Goal: Book appointment/travel/reservation

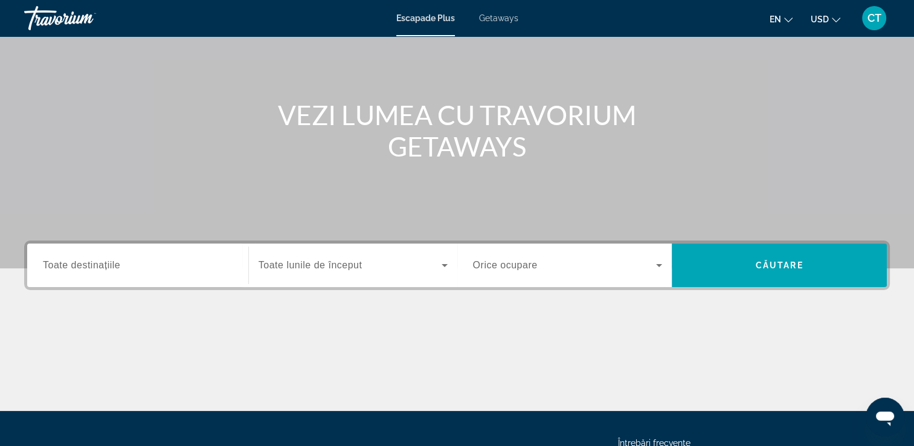
scroll to position [97, 0]
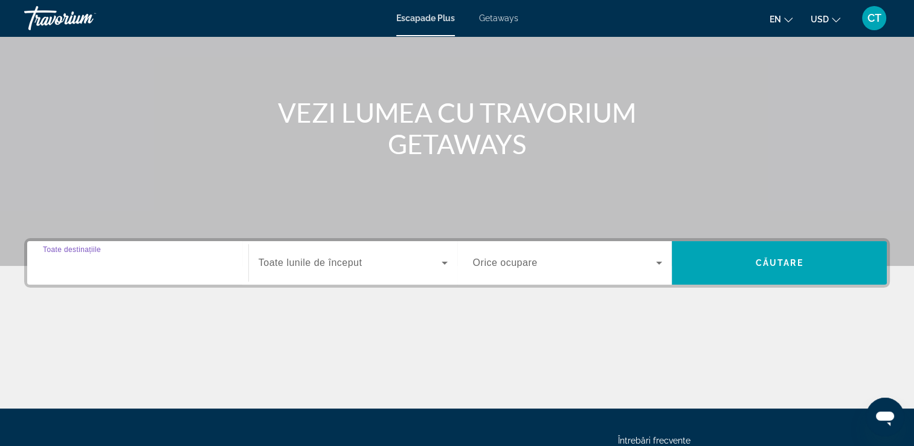
click at [182, 257] on input "Destination Toate destinațiile" at bounding box center [138, 263] width 190 height 15
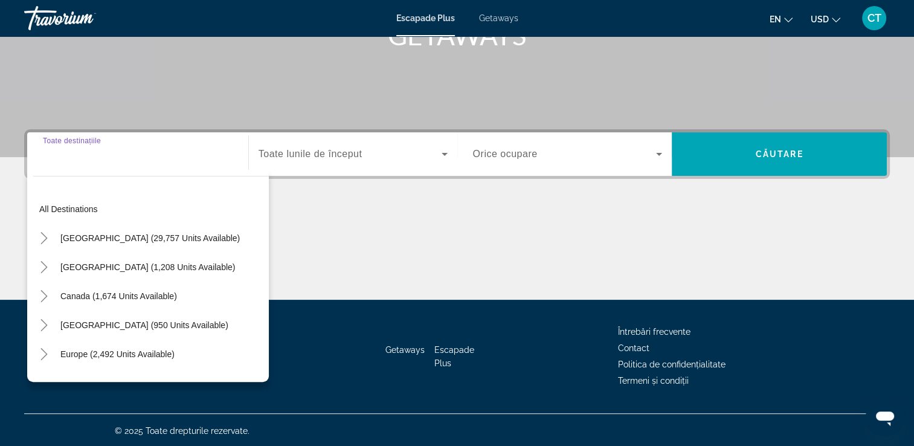
scroll to position [207, 0]
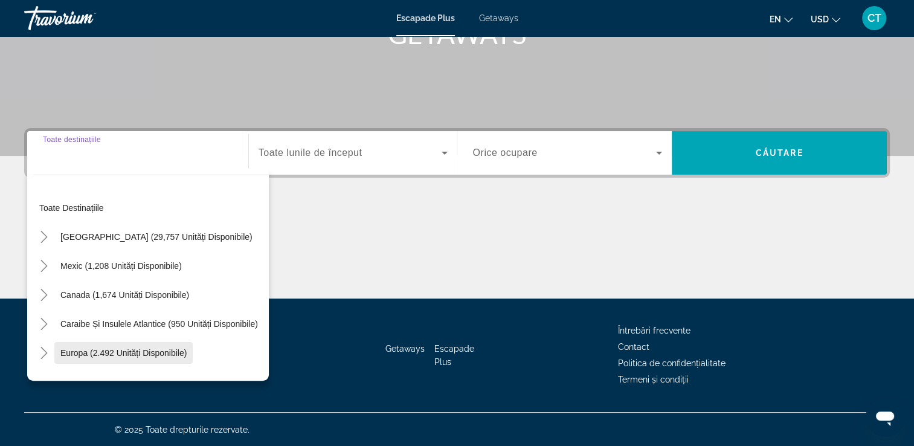
click at [145, 359] on span "Widget de căutare" at bounding box center [123, 352] width 138 height 29
type input "**********"
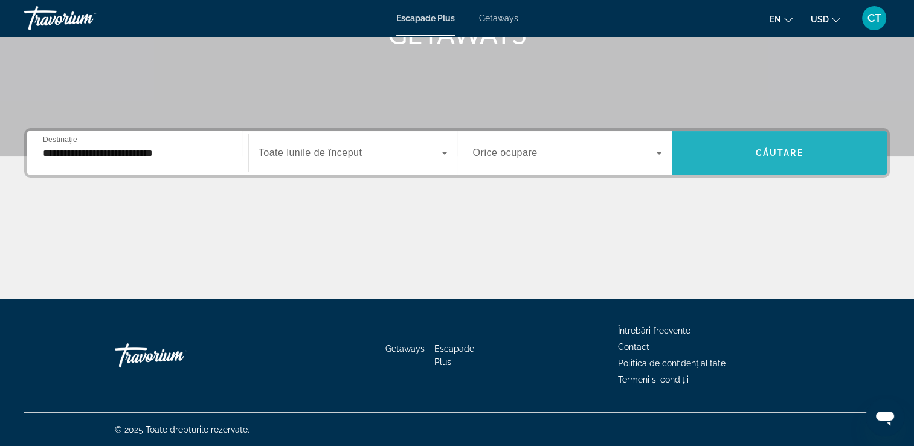
click at [758, 163] on span "Widget de căutare" at bounding box center [779, 152] width 215 height 29
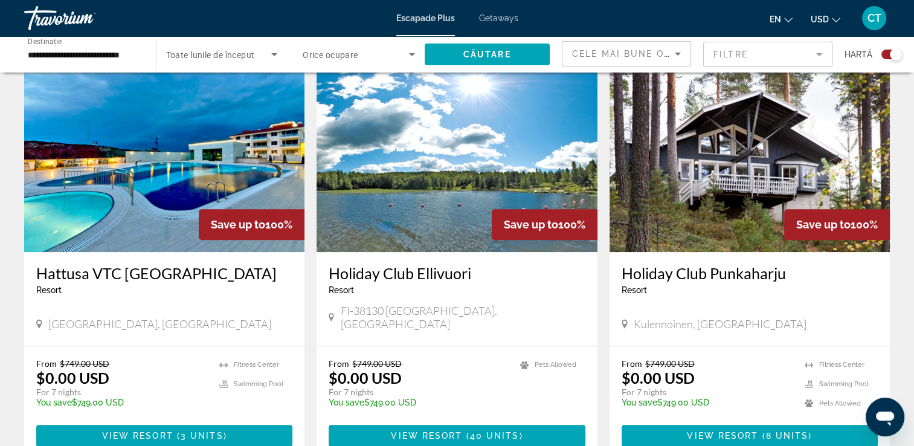
scroll to position [882, 0]
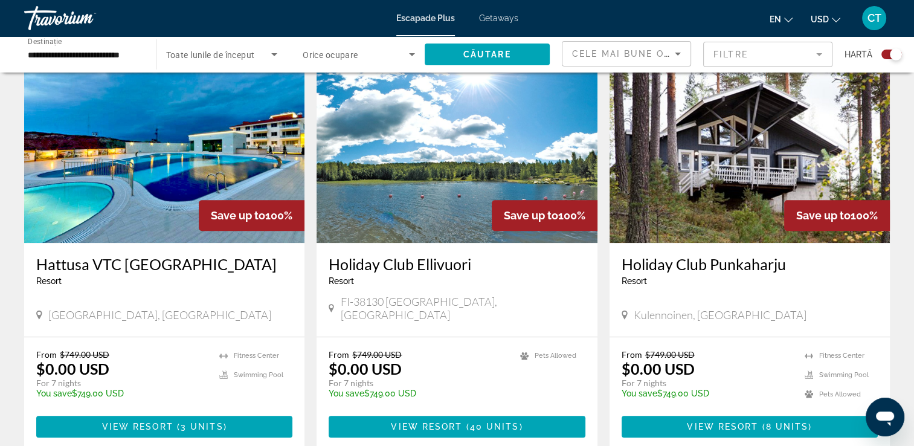
click at [178, 143] on img "Conținut principal" at bounding box center [164, 146] width 280 height 193
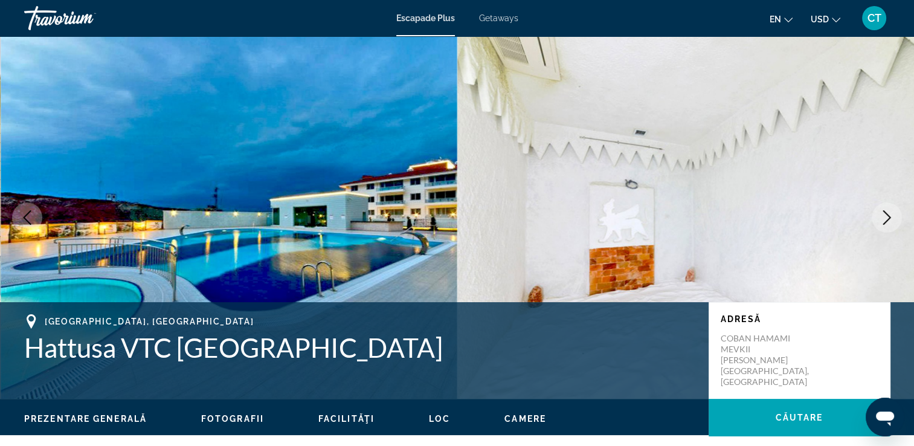
click at [889, 216] on icon "Imaginea următoare" at bounding box center [887, 217] width 8 height 15
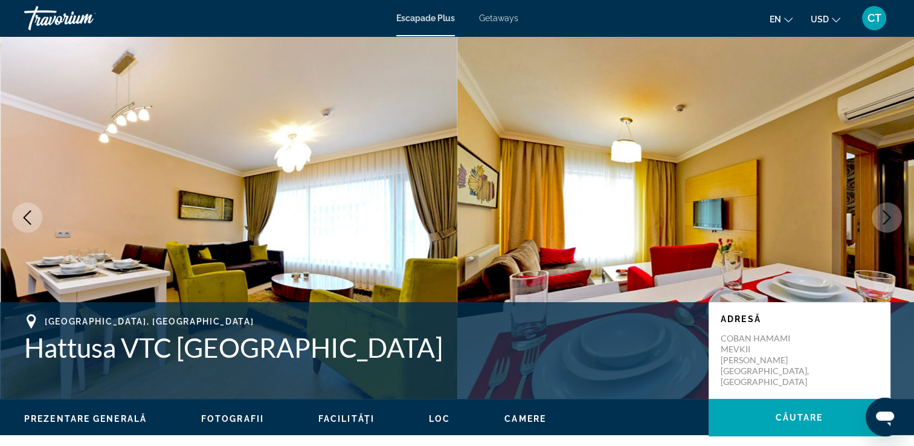
click at [889, 216] on icon "Imaginea următoare" at bounding box center [887, 217] width 8 height 15
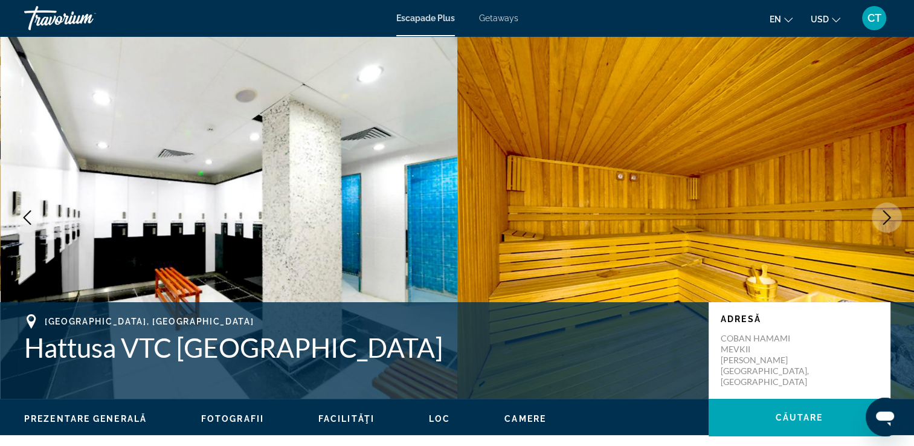
click at [889, 216] on icon "Imaginea următoare" at bounding box center [887, 217] width 8 height 15
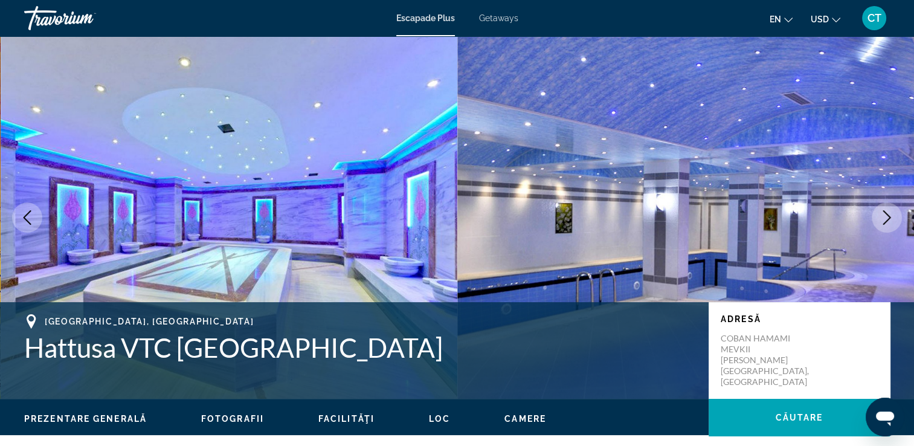
click at [889, 216] on icon "Imaginea următoare" at bounding box center [887, 217] width 8 height 15
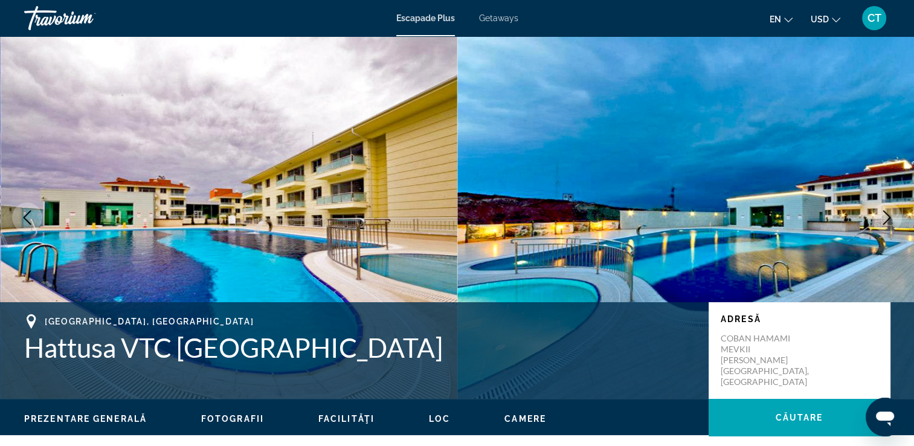
click at [889, 216] on icon "Imaginea următoare" at bounding box center [887, 217] width 8 height 15
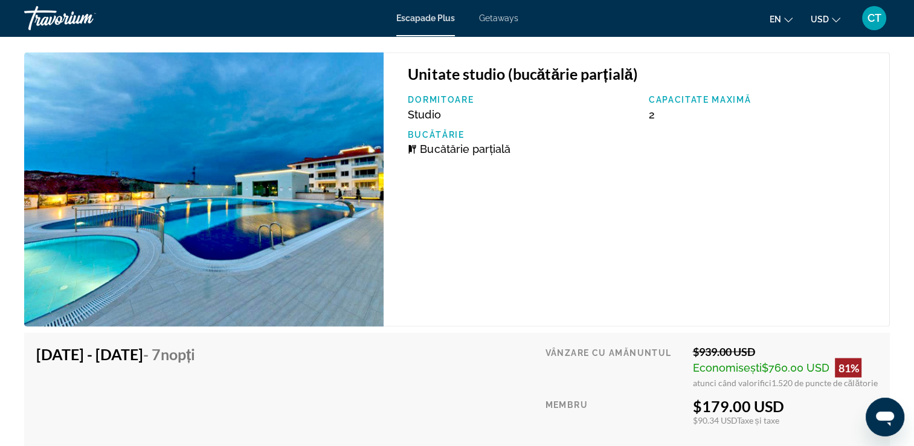
scroll to position [2008, 0]
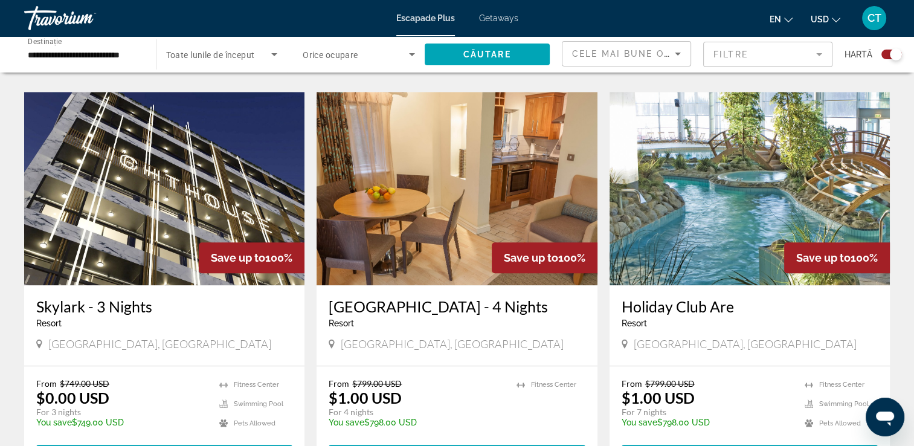
scroll to position [1288, 0]
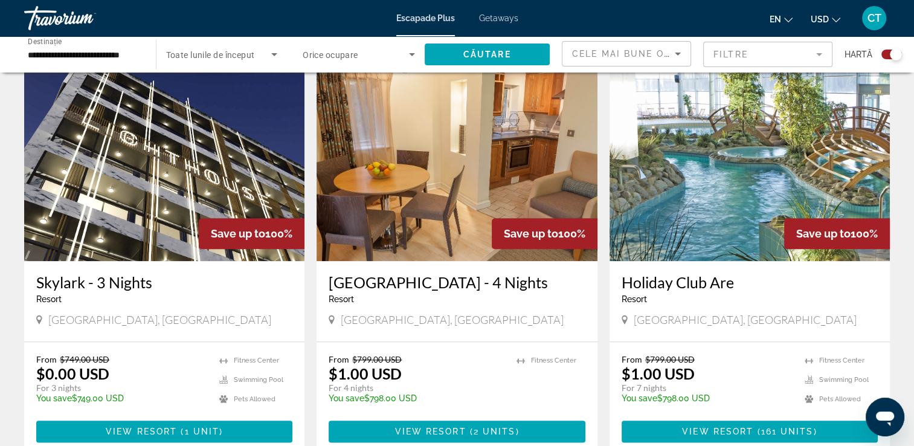
click at [203, 126] on img "Conținut principal" at bounding box center [164, 164] width 280 height 193
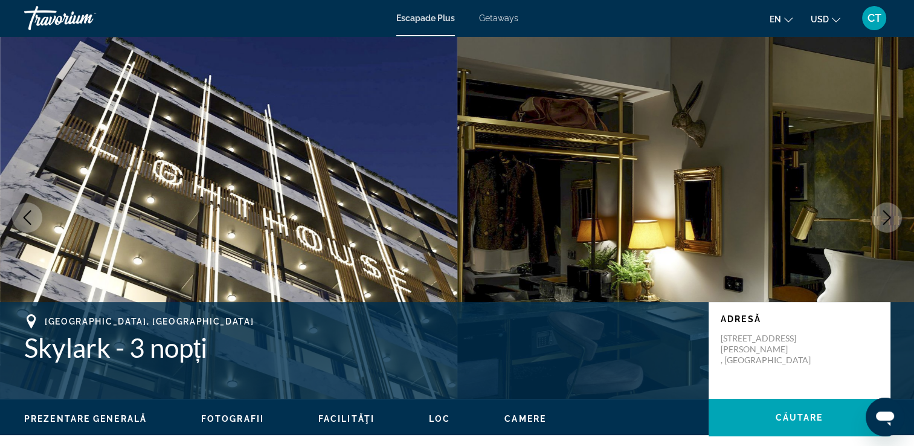
click at [878, 216] on button "Imaginea următoare" at bounding box center [887, 217] width 30 height 30
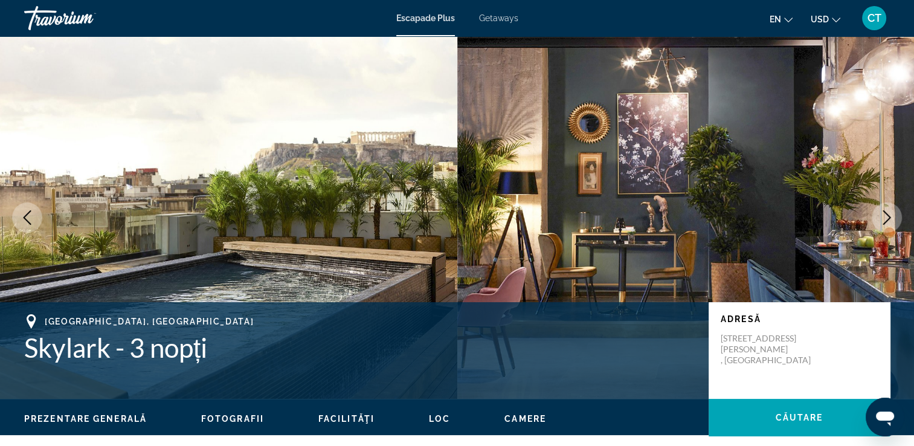
click at [878, 216] on button "Imaginea următoare" at bounding box center [887, 217] width 30 height 30
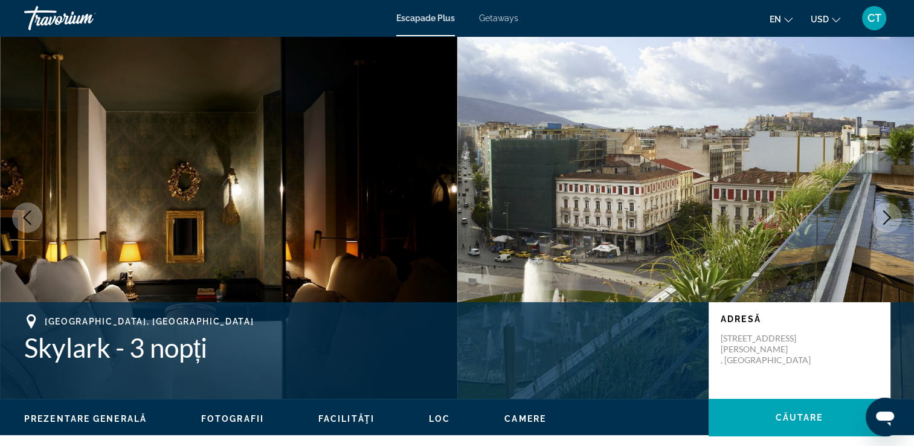
click at [888, 221] on icon "Imaginea următoare" at bounding box center [887, 217] width 15 height 15
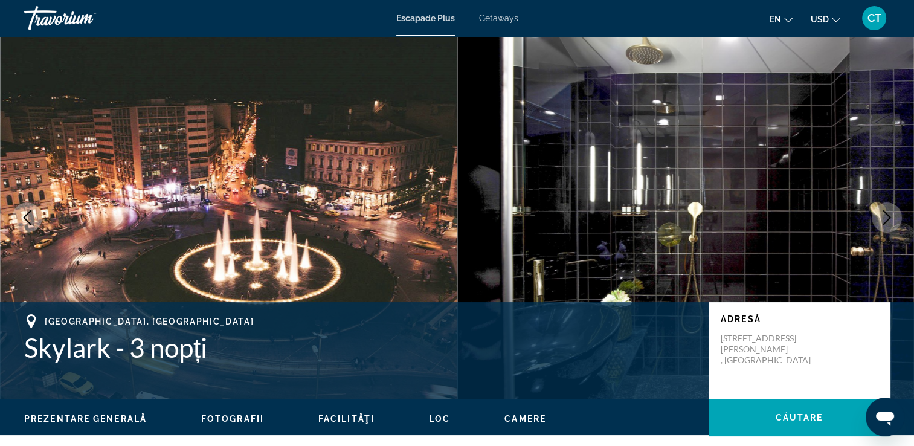
click at [888, 221] on icon "Imaginea următoare" at bounding box center [887, 217] width 15 height 15
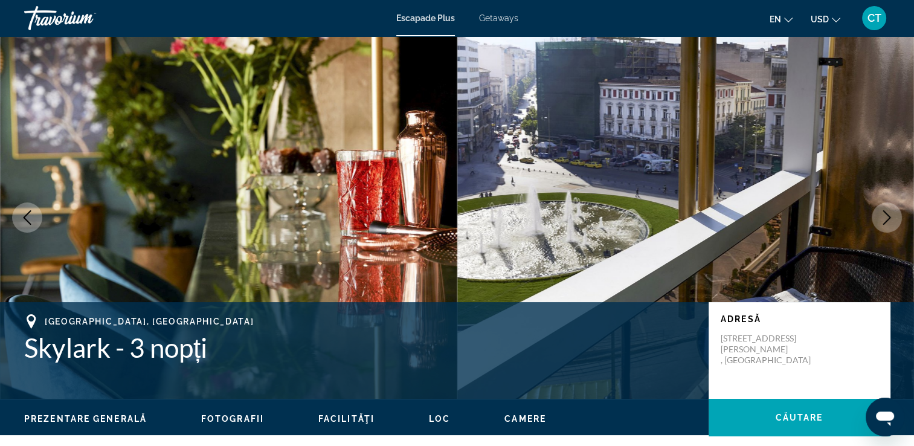
click at [888, 221] on icon "Imaginea următoare" at bounding box center [887, 217] width 15 height 15
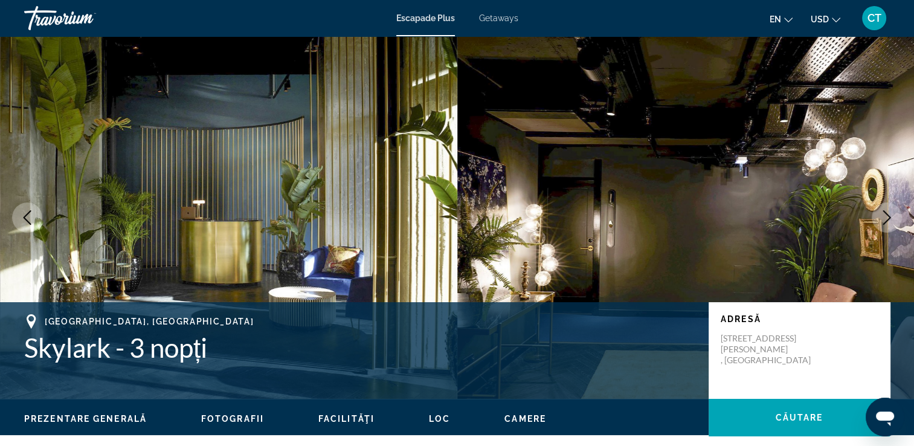
click at [888, 221] on icon "Imaginea următoare" at bounding box center [887, 217] width 15 height 15
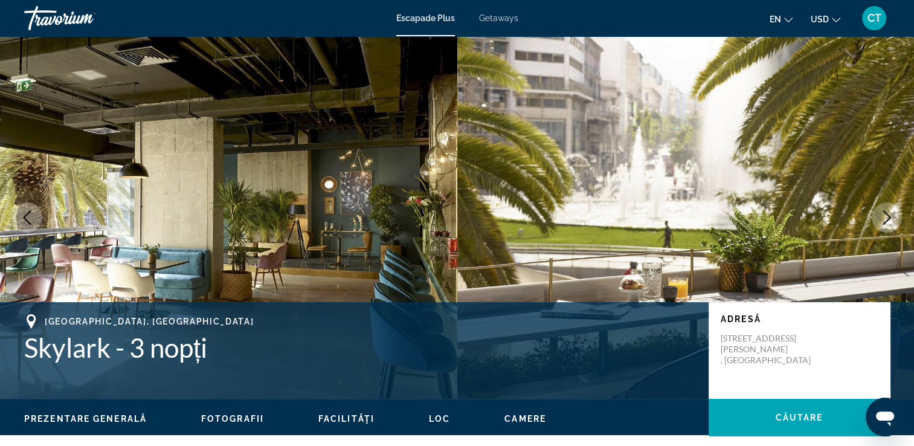
click at [888, 221] on icon "Imaginea următoare" at bounding box center [887, 217] width 15 height 15
